Goal: Task Accomplishment & Management: Complete application form

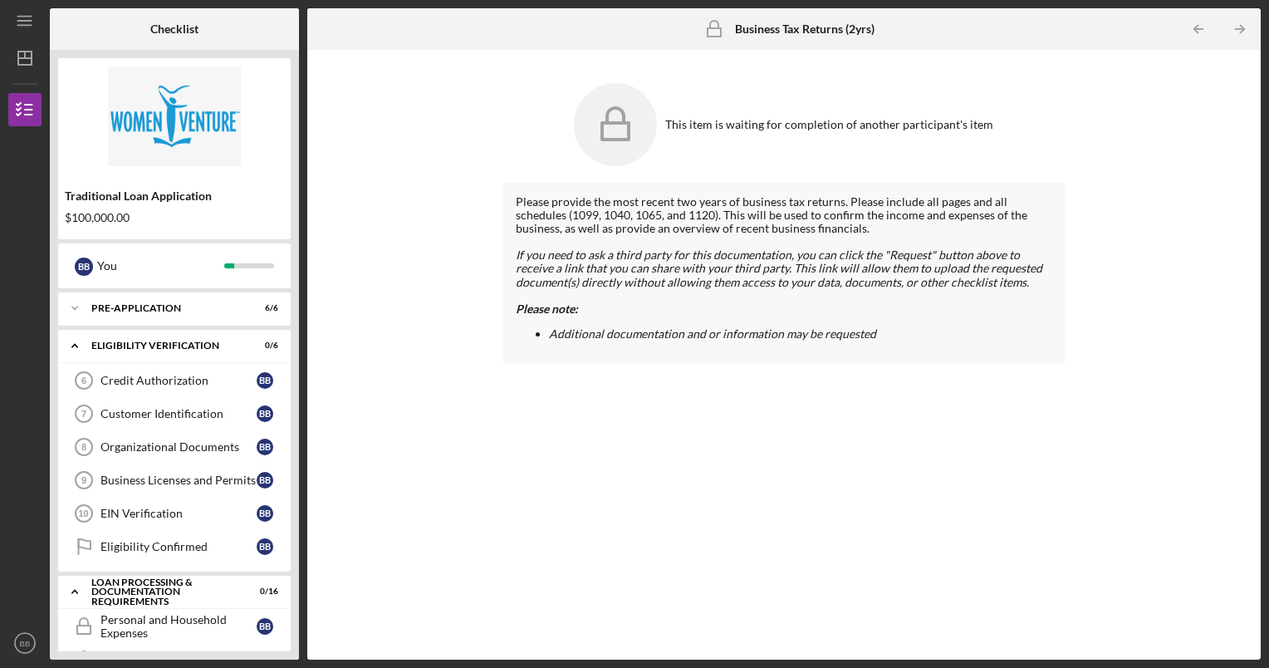
scroll to position [286, 0]
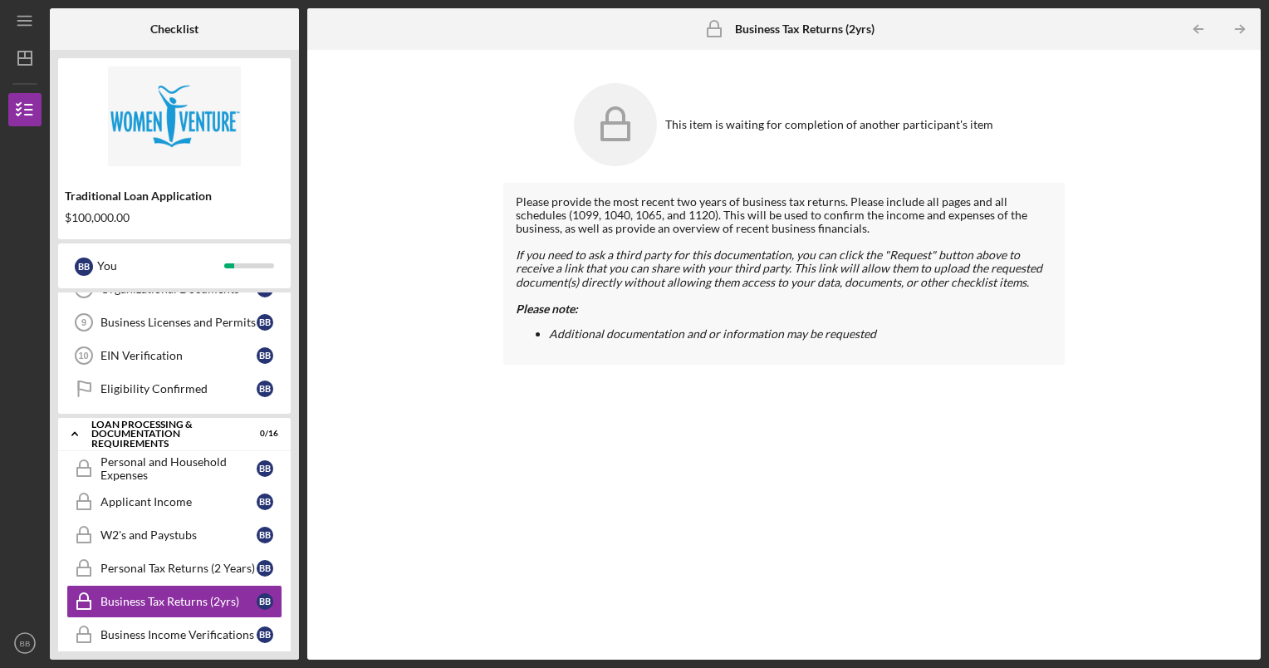
scroll to position [186, 0]
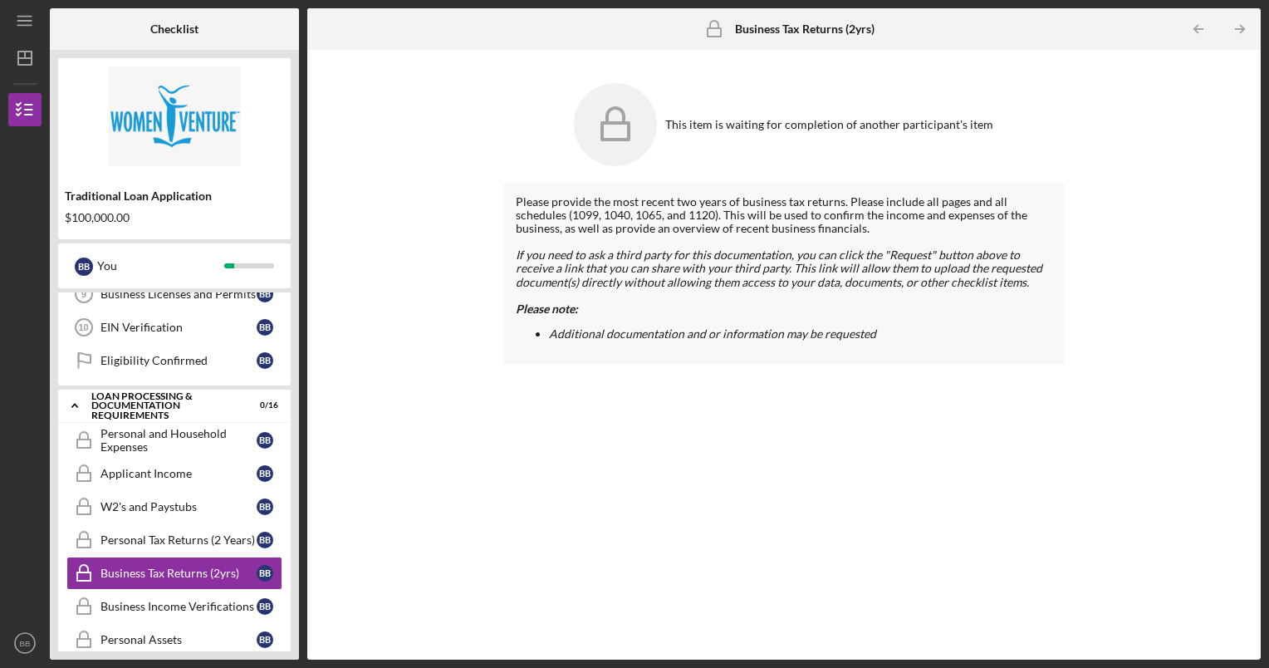
click at [146, 439] on div "Personal and Household Expenses" at bounding box center [178, 440] width 156 height 27
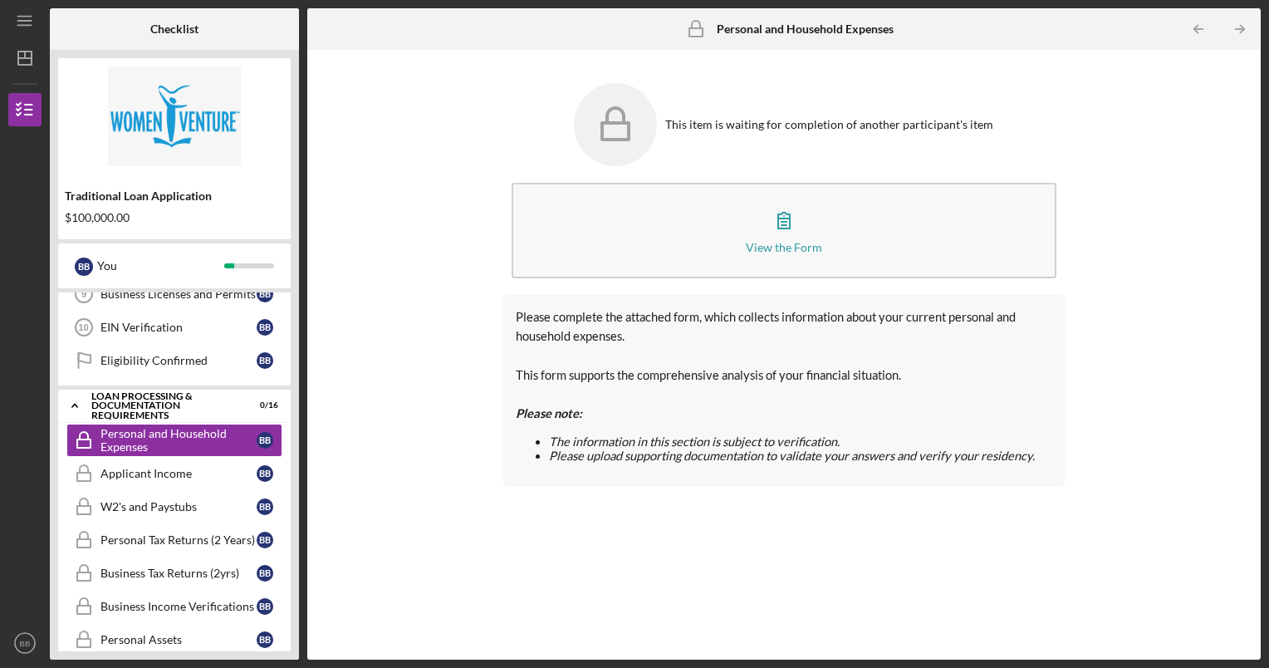
click at [785, 234] on icon "button" at bounding box center [784, 220] width 42 height 42
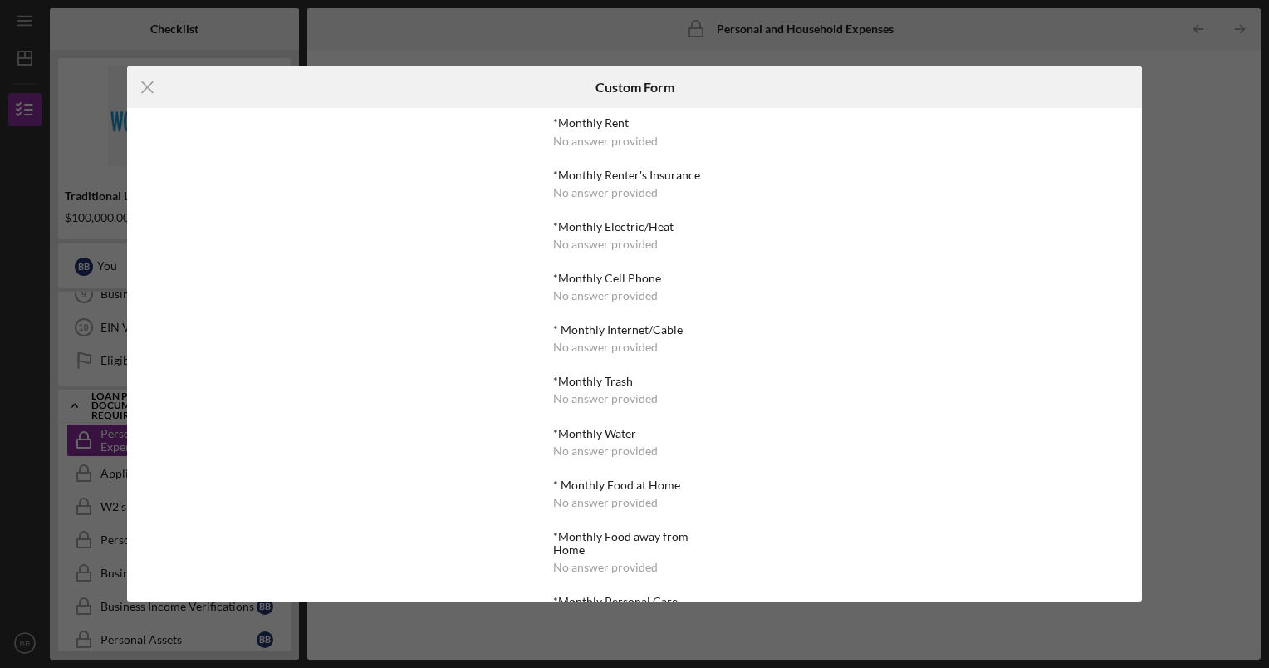
click at [624, 136] on div "No answer provided" at bounding box center [605, 141] width 105 height 13
drag, startPoint x: 624, startPoint y: 136, endPoint x: 598, endPoint y: 131, distance: 27.0
click at [598, 131] on div "*Monthly Rent No answer provided" at bounding box center [634, 131] width 162 height 31
click at [600, 147] on div "*Monthly Rent No answer provided *Monthly Renter's Insurance No answer provided…" at bounding box center [634, 648] width 162 height 1065
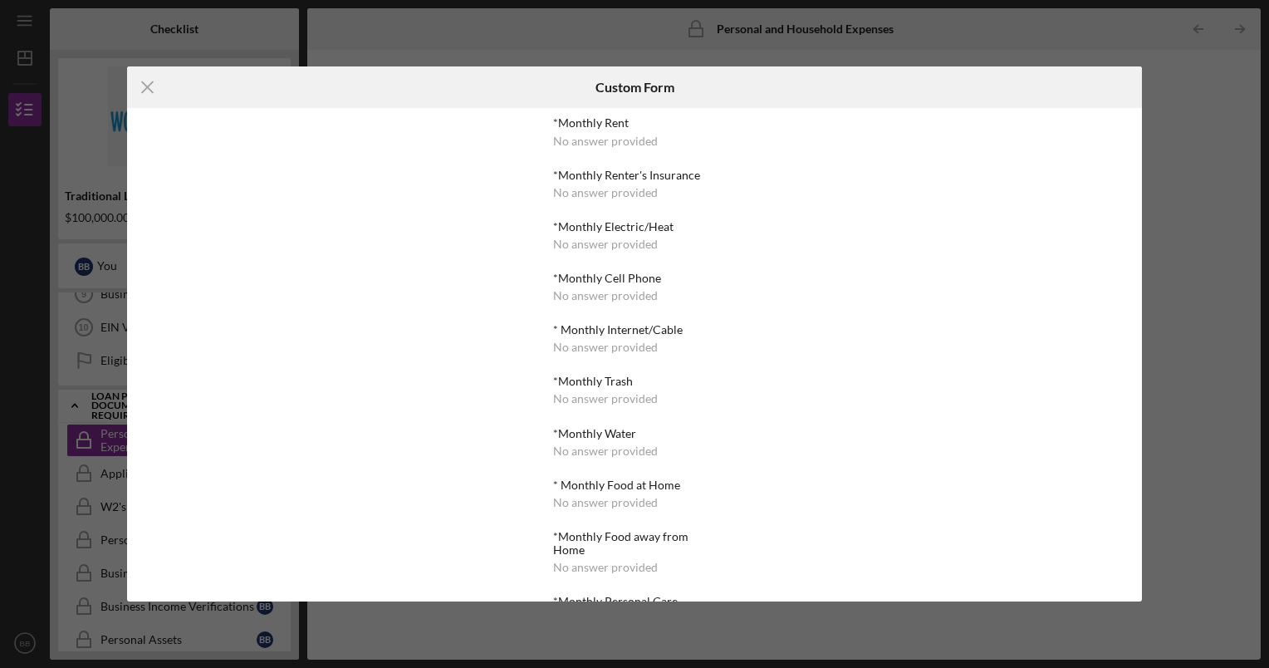
click at [601, 146] on div "No answer provided" at bounding box center [605, 141] width 105 height 13
click at [601, 145] on div "No answer provided" at bounding box center [605, 141] width 105 height 13
click at [142, 93] on line at bounding box center [147, 87] width 11 height 11
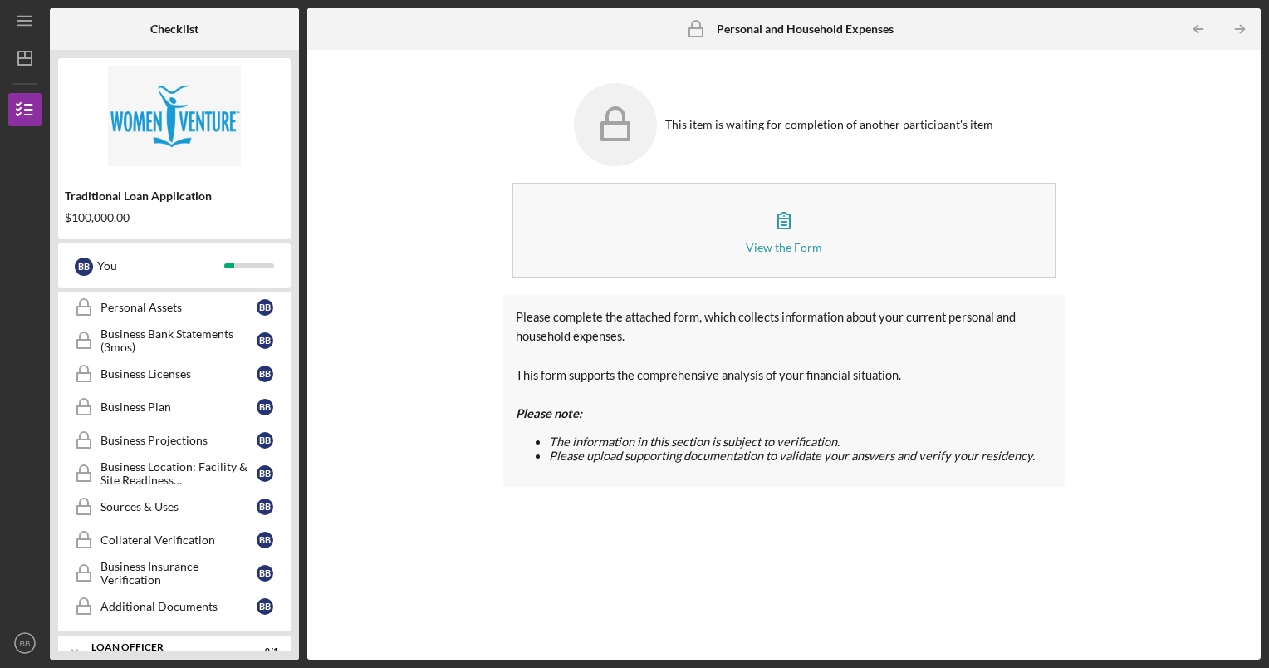
scroll to position [574, 0]
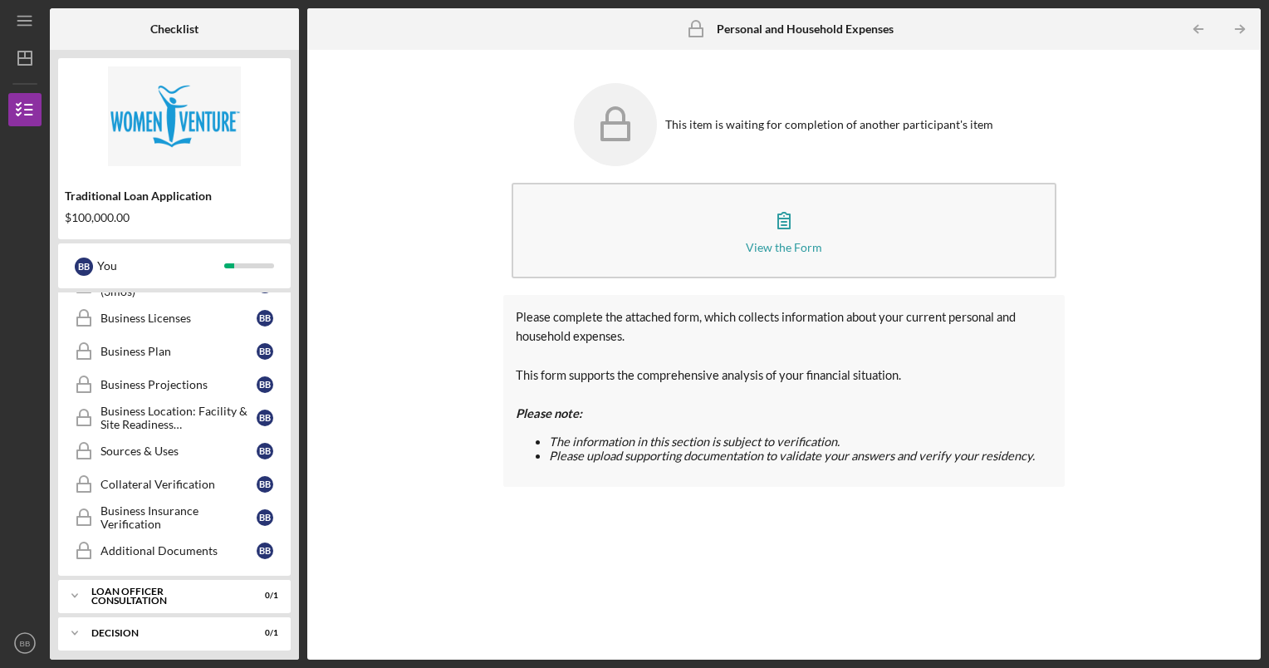
click at [830, 221] on button "View the Form Form" at bounding box center [785, 231] width 546 height 96
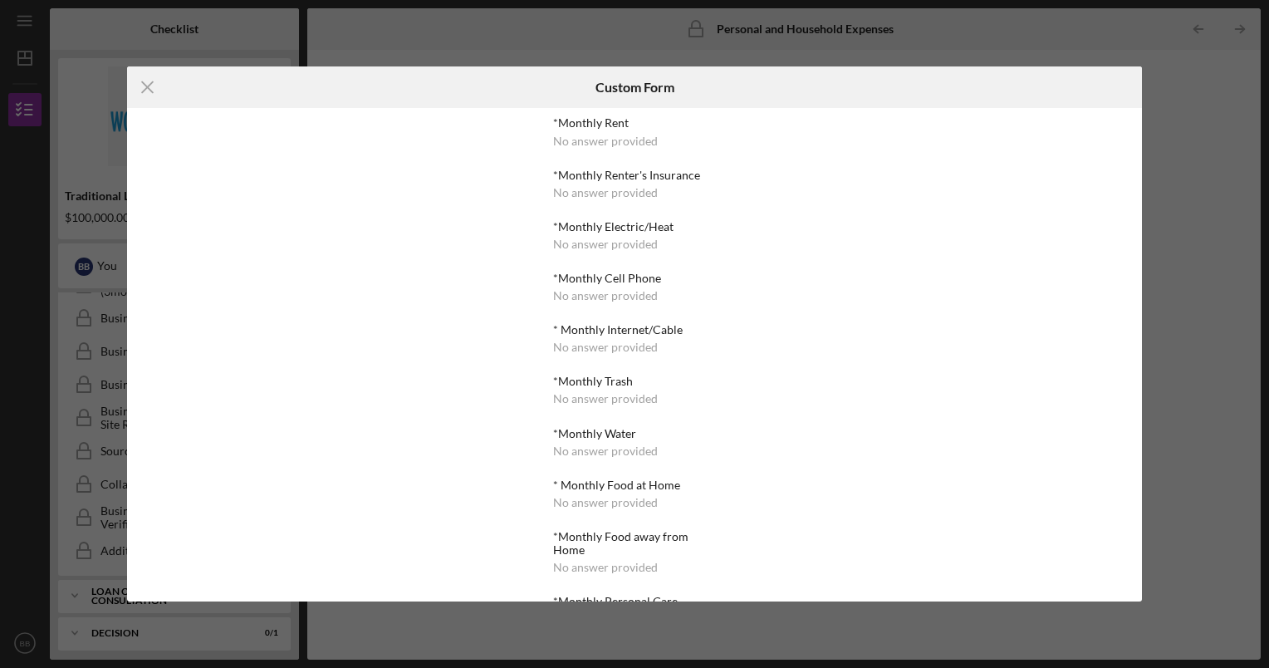
click at [143, 83] on line at bounding box center [147, 87] width 11 height 11
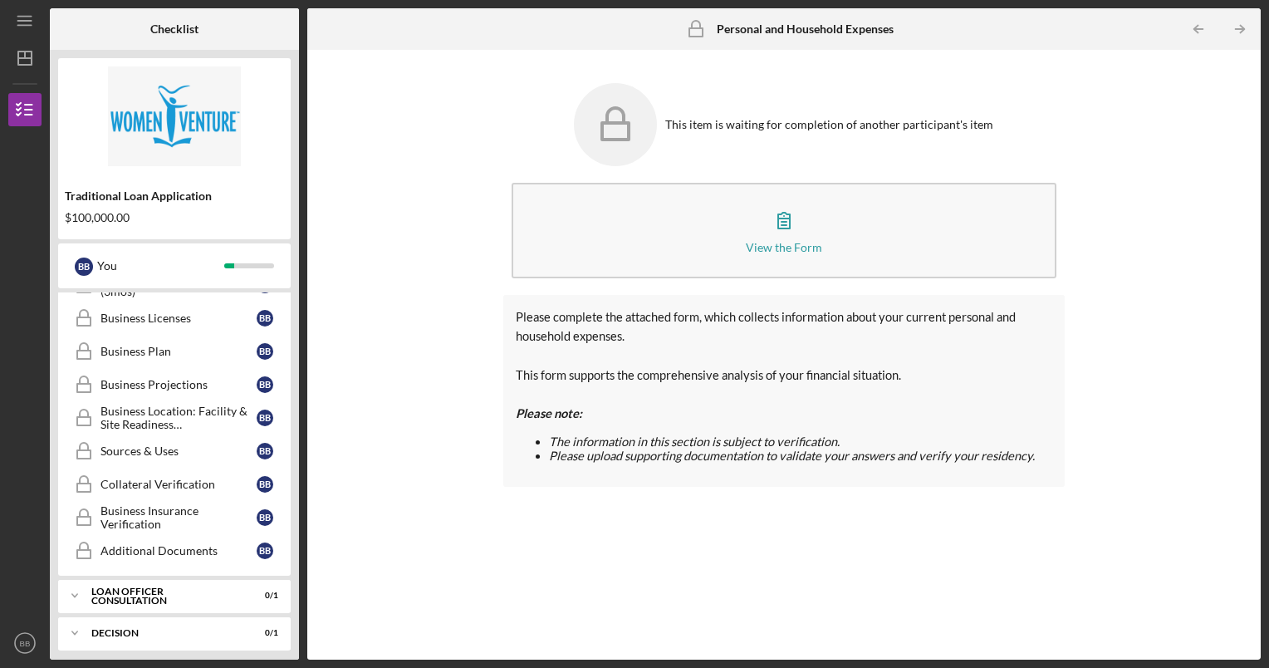
click at [80, 579] on icon "Icon/Expander" at bounding box center [74, 595] width 33 height 33
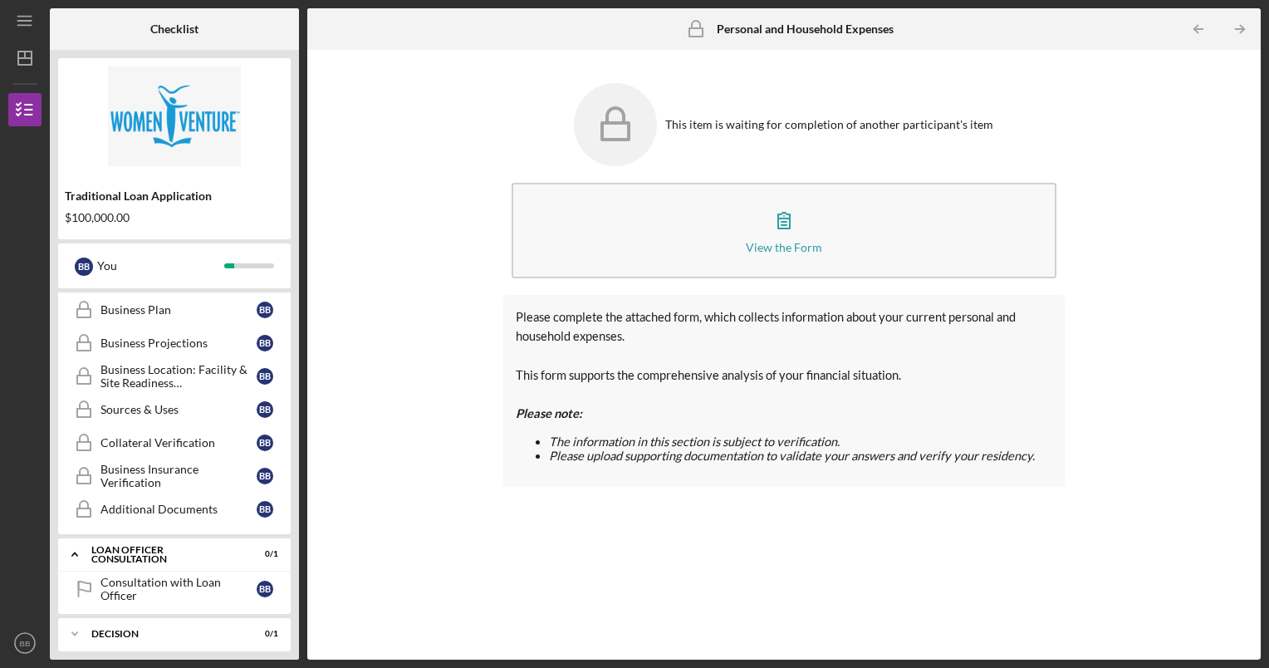
click at [110, 629] on div "Decision" at bounding box center [163, 634] width 145 height 10
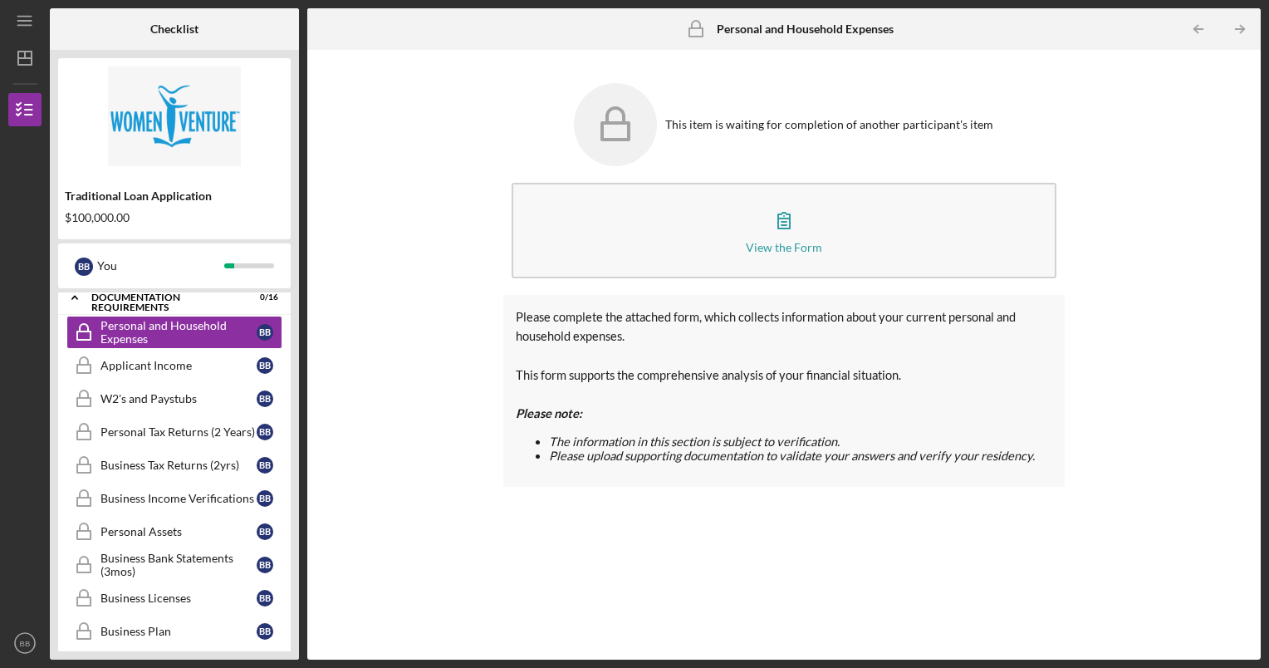
scroll to position [332, 0]
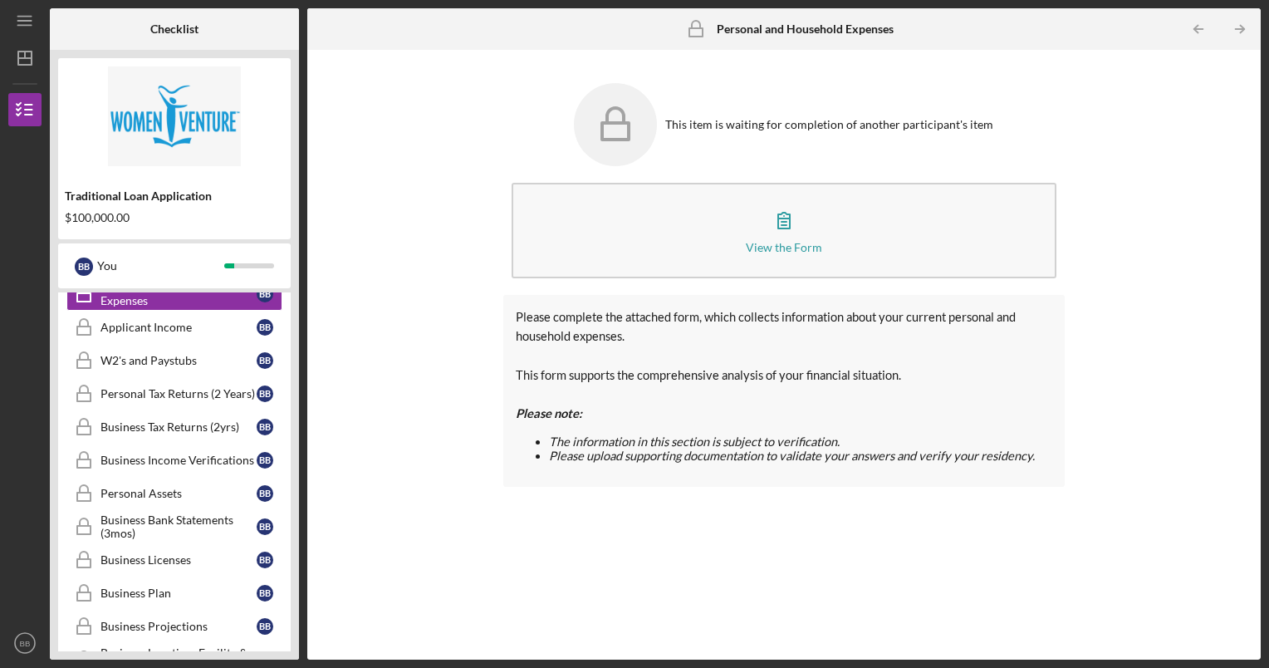
click at [135, 326] on div "Applicant Income" at bounding box center [178, 327] width 156 height 13
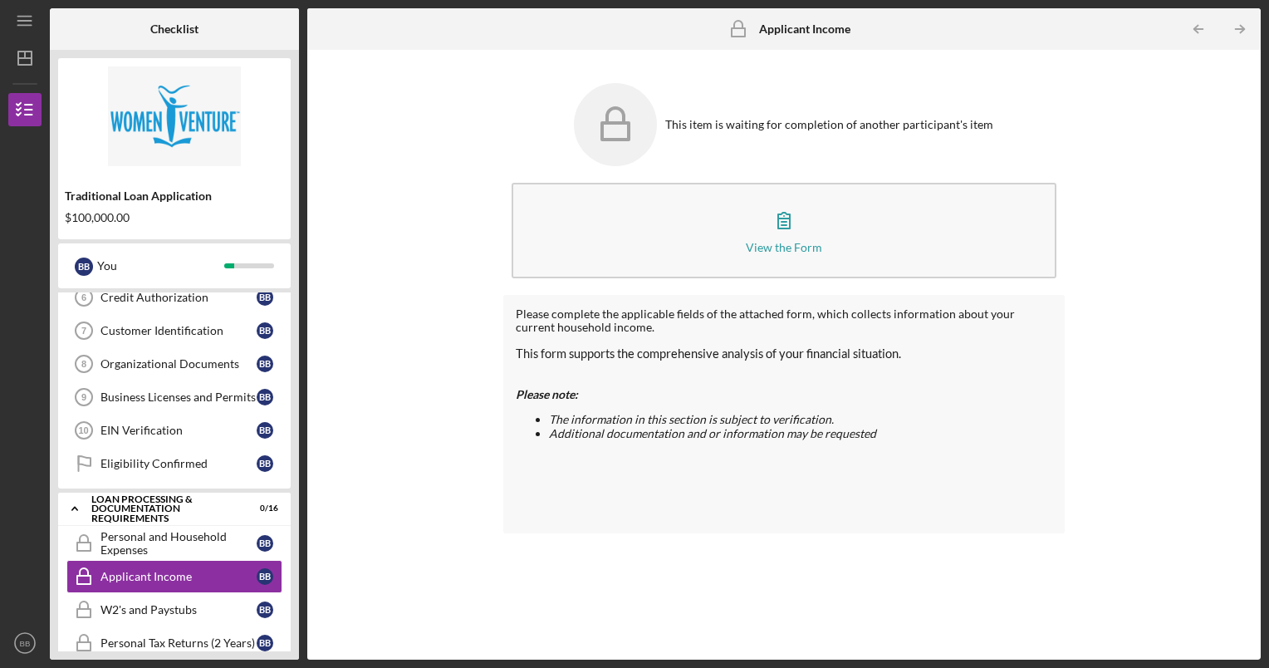
scroll to position [166, 0]
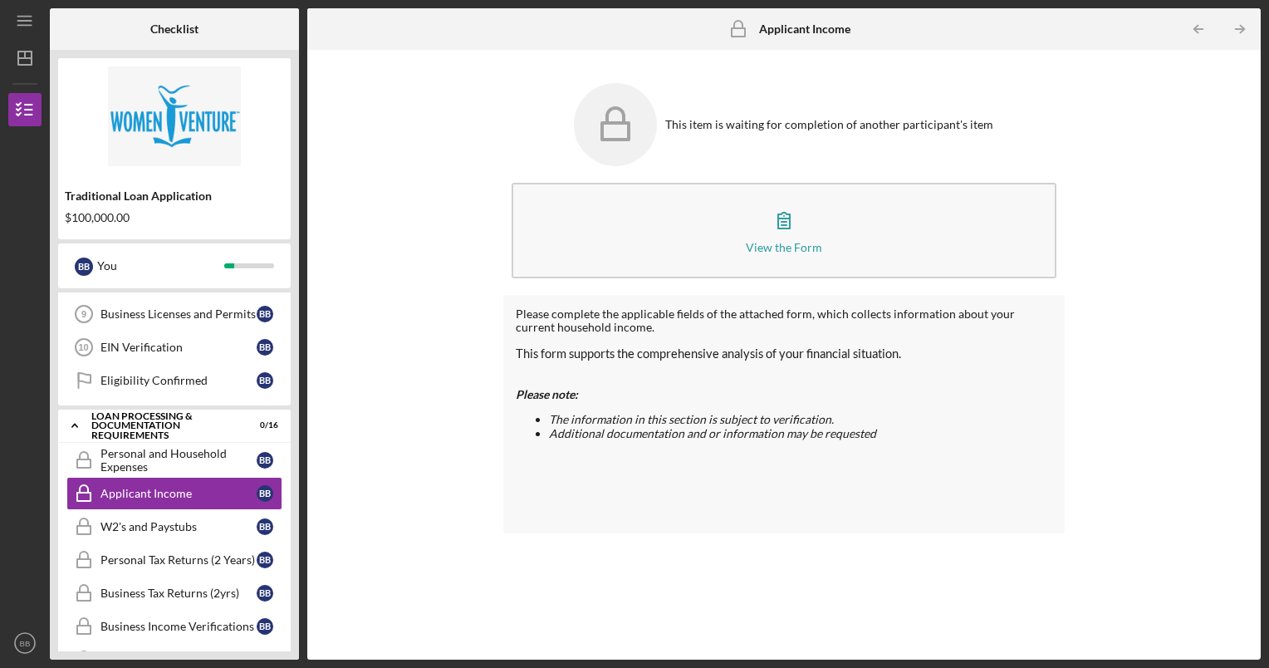
click at [91, 457] on icon "Personal and Household Expenses" at bounding box center [84, 460] width 42 height 42
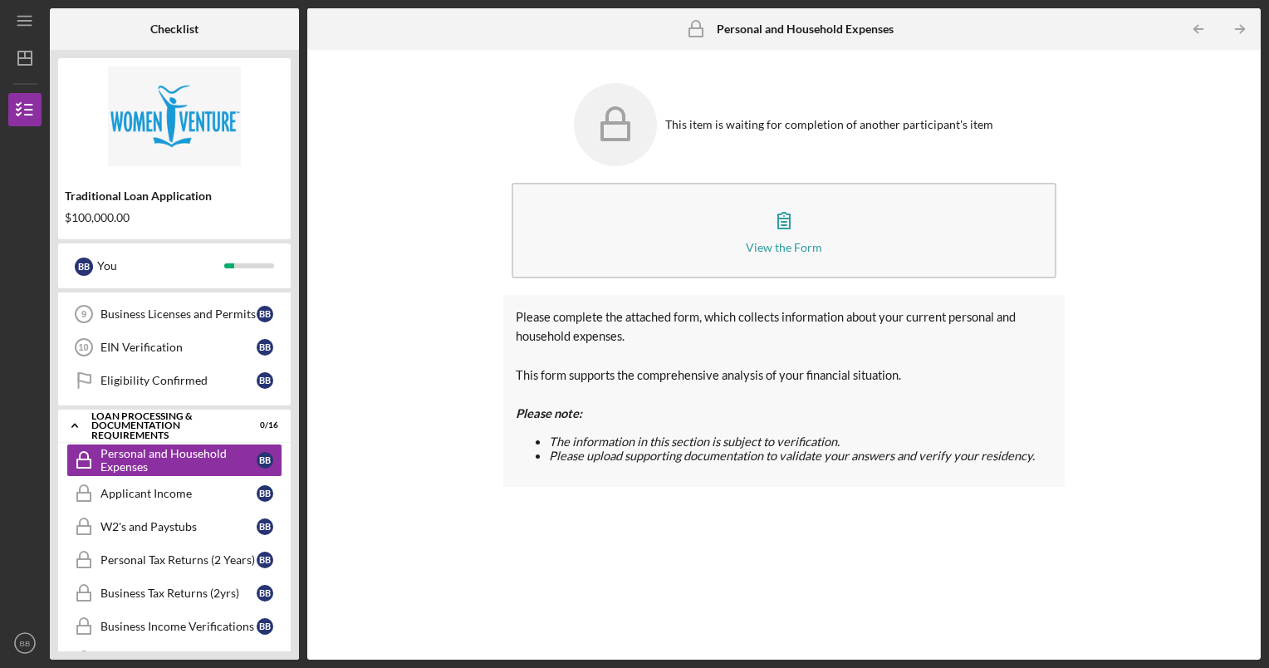
click at [784, 248] on div "View the Form" at bounding box center [784, 247] width 76 height 12
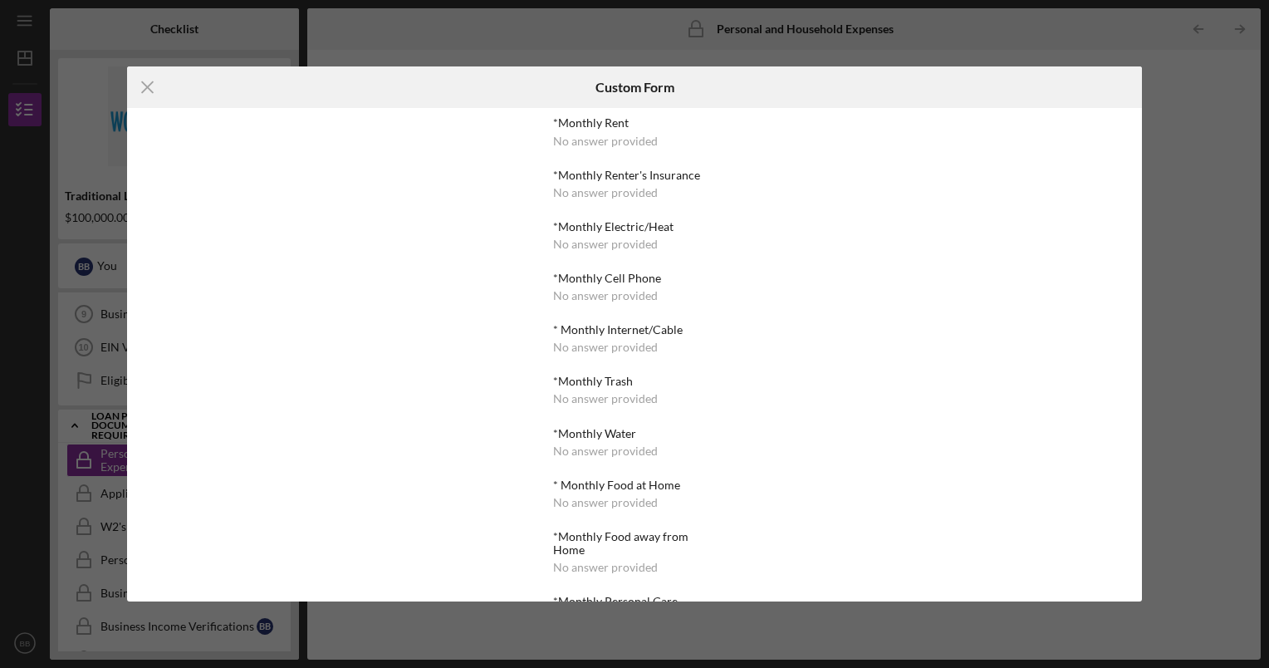
click at [140, 86] on icon "Icon/Menu Close" at bounding box center [148, 87] width 42 height 42
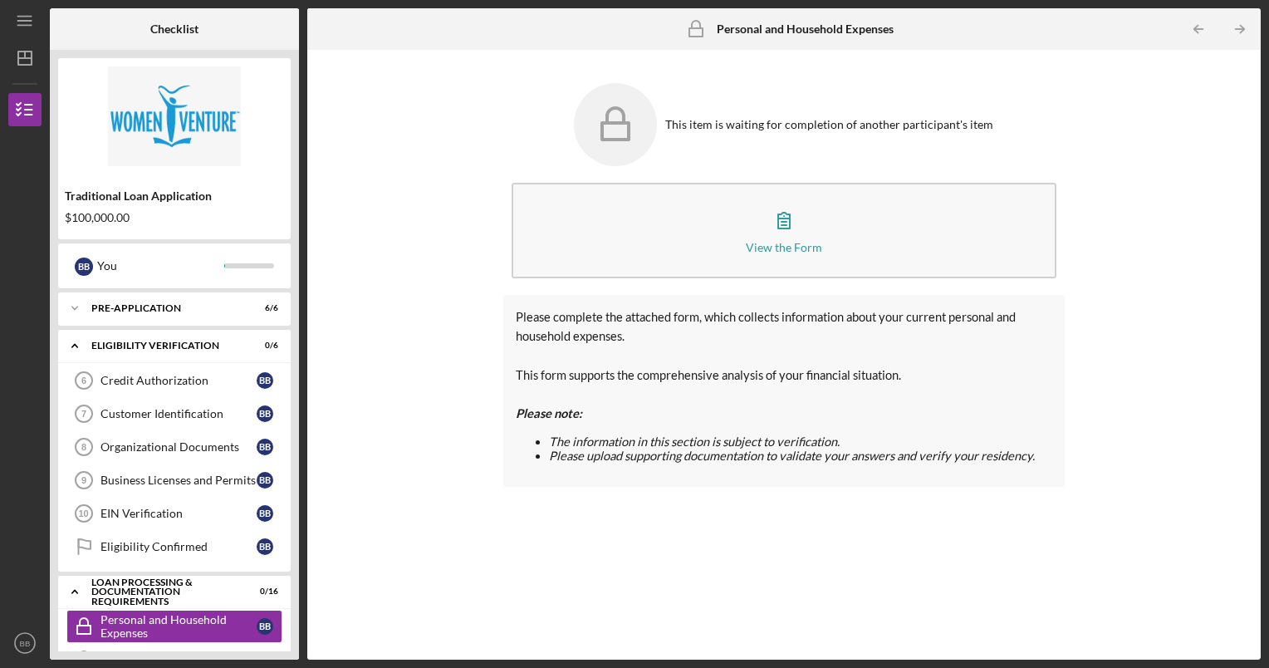
scroll to position [138, 0]
